Goal: Information Seeking & Learning: Find specific fact

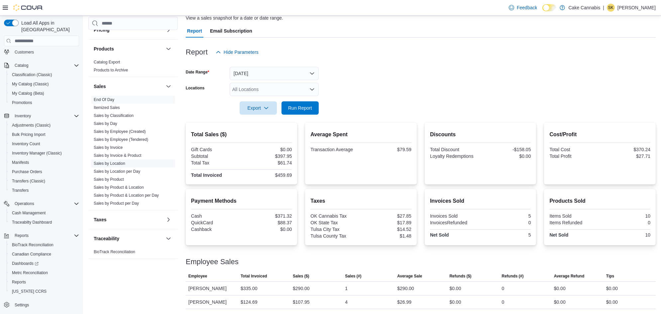
scroll to position [406, 0]
click at [111, 155] on link "Sales by Invoice & Product" at bounding box center [118, 155] width 48 height 5
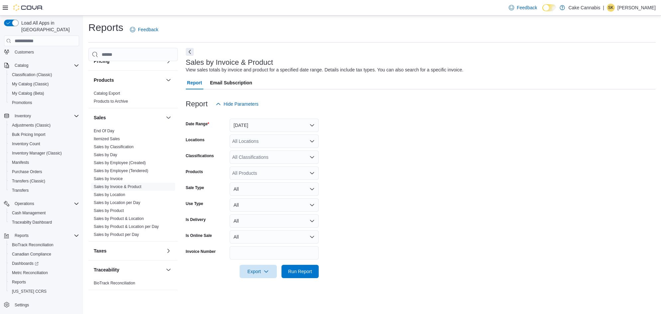
click at [281, 124] on button "Yesterday" at bounding box center [274, 125] width 89 height 13
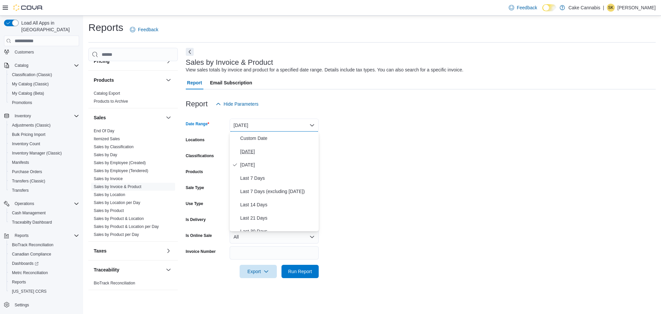
click at [248, 150] on span "Today" at bounding box center [278, 152] width 76 height 8
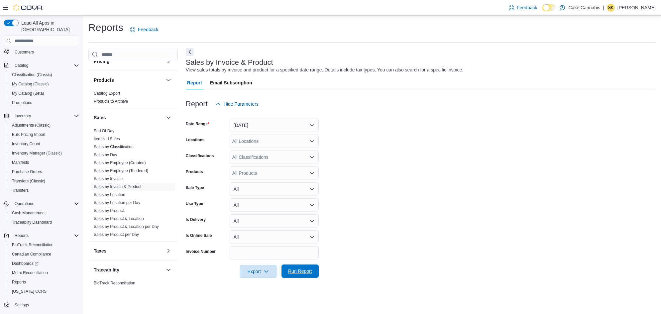
click at [308, 269] on span "Run Report" at bounding box center [300, 271] width 24 height 7
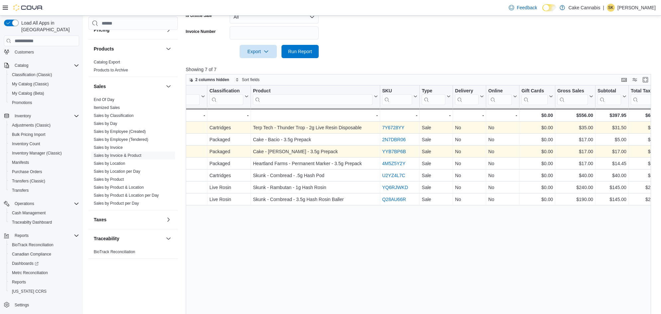
scroll to position [0, 238]
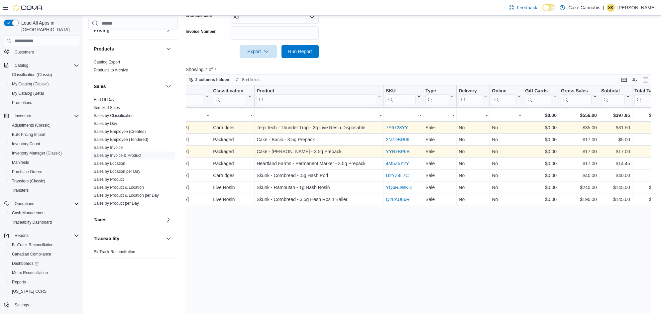
click at [393, 127] on link "7Y6728YY" at bounding box center [397, 127] width 22 height 5
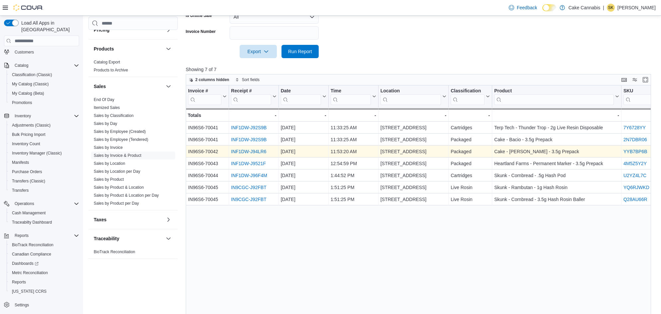
scroll to position [0, 0]
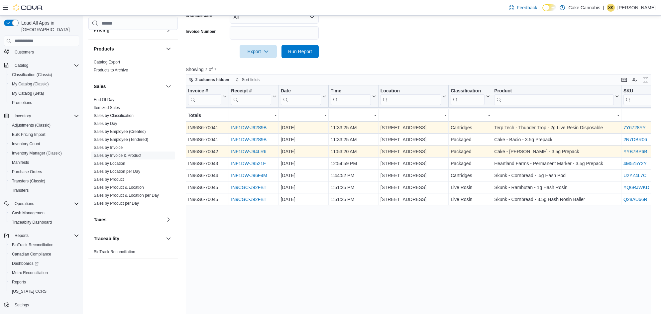
click at [248, 127] on link "INF1DW-J92S9B" at bounding box center [249, 127] width 36 height 5
click at [246, 164] on link "INF1DW-J9521F" at bounding box center [248, 163] width 35 height 5
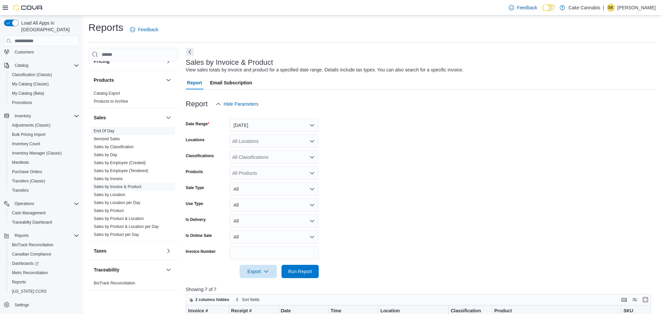
click at [101, 131] on link "End Of Day" at bounding box center [104, 131] width 21 height 5
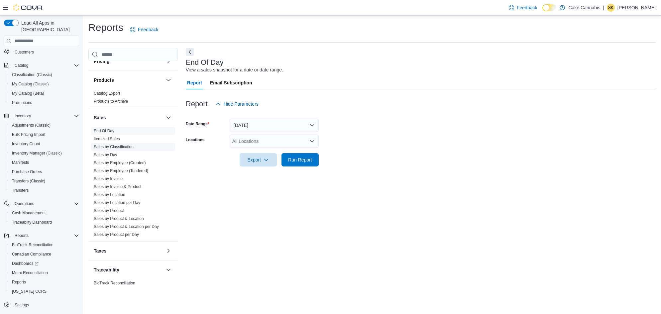
scroll to position [15, 0]
click at [307, 156] on span "Run Report" at bounding box center [300, 159] width 24 height 7
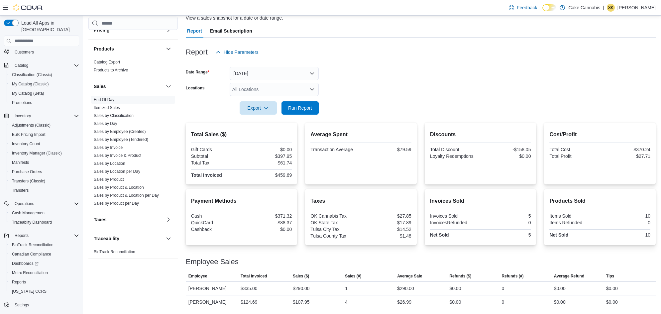
scroll to position [52, 0]
click at [297, 107] on span "Run Report" at bounding box center [300, 107] width 24 height 7
click at [307, 108] on span "Run Report" at bounding box center [300, 107] width 24 height 7
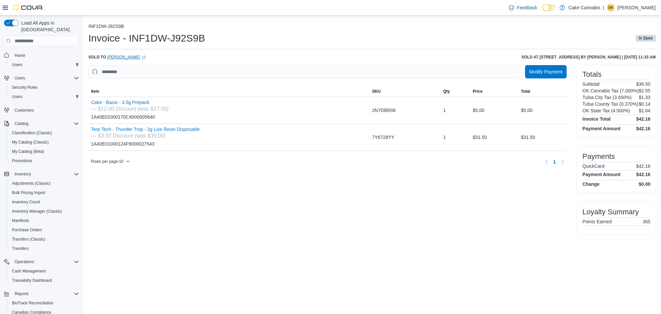
click at [126, 58] on link "Stephen Esmond (opens in a new tab or window)" at bounding box center [126, 57] width 38 height 5
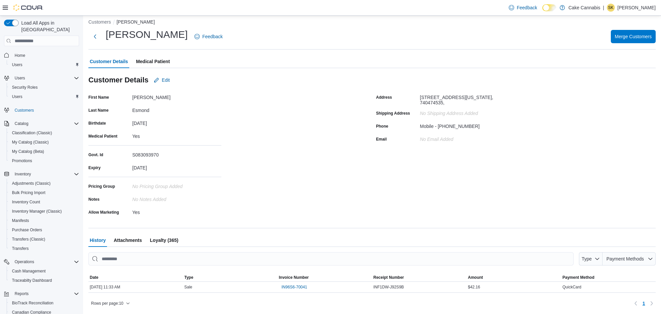
scroll to position [5, 0]
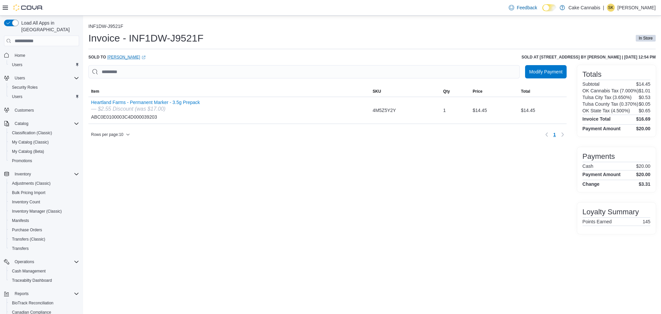
click at [121, 58] on link "[PERSON_NAME] (opens in a new tab or window)" at bounding box center [126, 57] width 38 height 5
